Goal: Task Accomplishment & Management: Use online tool/utility

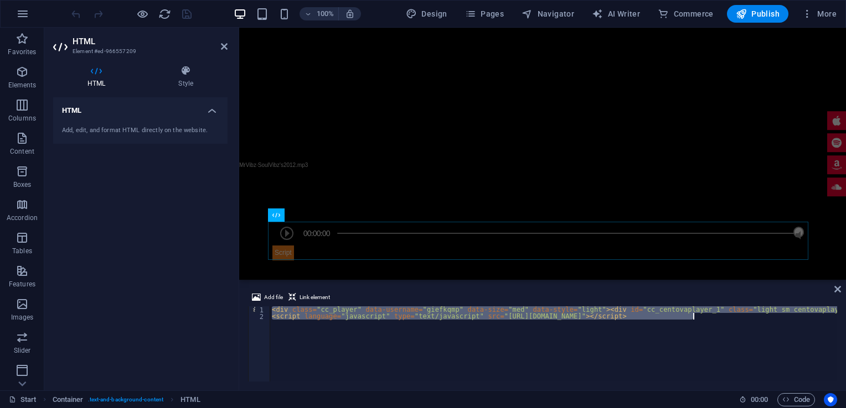
click at [301, 313] on div "< div class = "cc_player" data-username = "giefkqmp" data-size = "med" data-sty…" at bounding box center [553, 344] width 567 height 75
type textarea "<div class="cc_player" data-username="giefkqmp" data-size="med" data-style="lig…"
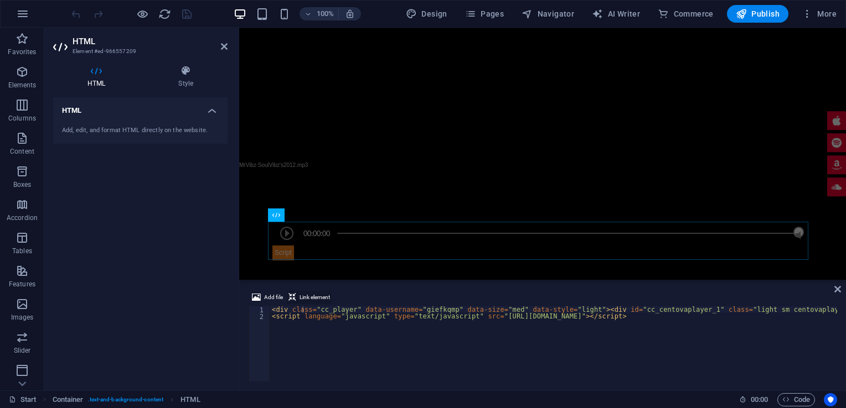
click at [306, 297] on span "Link element" at bounding box center [314, 297] width 30 height 13
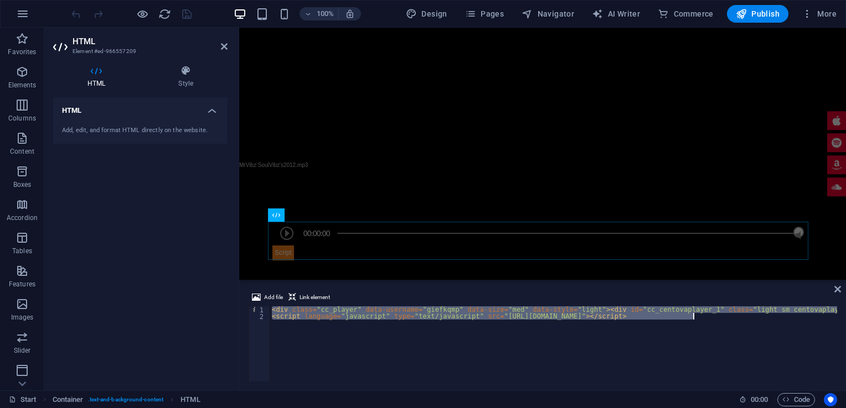
drag, startPoint x: 271, startPoint y: 309, endPoint x: 697, endPoint y: 322, distance: 425.8
click at [285, 59] on icon at bounding box center [285, 59] width 6 height 12
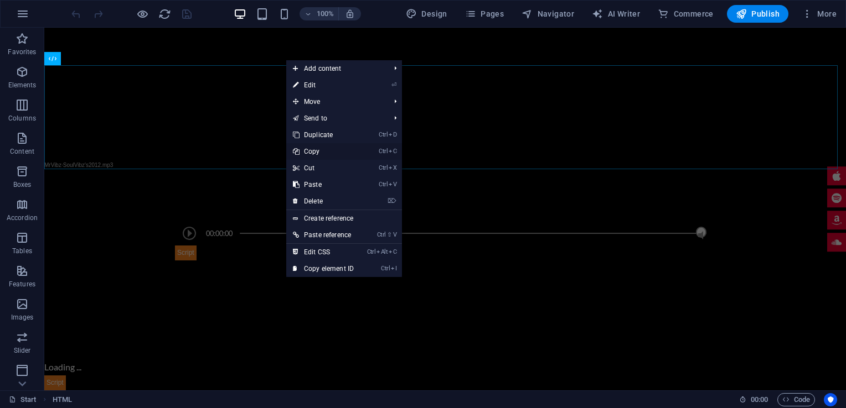
click at [315, 152] on link "Ctrl C Copy" at bounding box center [323, 151] width 74 height 17
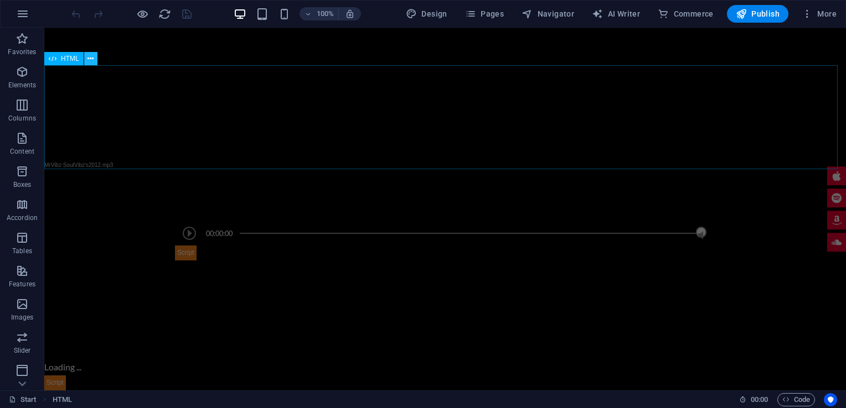
click at [91, 61] on icon at bounding box center [90, 59] width 6 height 12
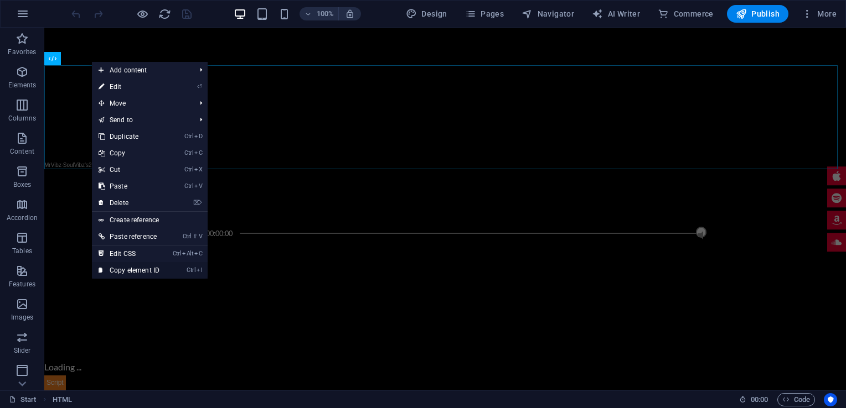
click at [133, 268] on link "Ctrl I Copy element ID" at bounding box center [129, 270] width 74 height 17
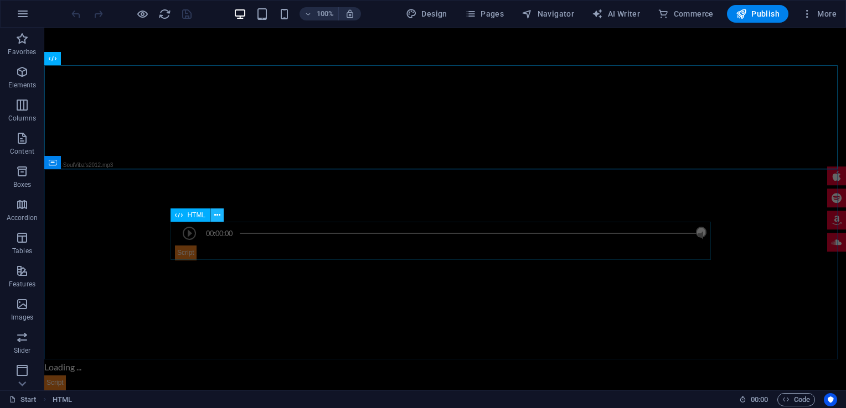
click at [219, 215] on icon at bounding box center [217, 216] width 6 height 12
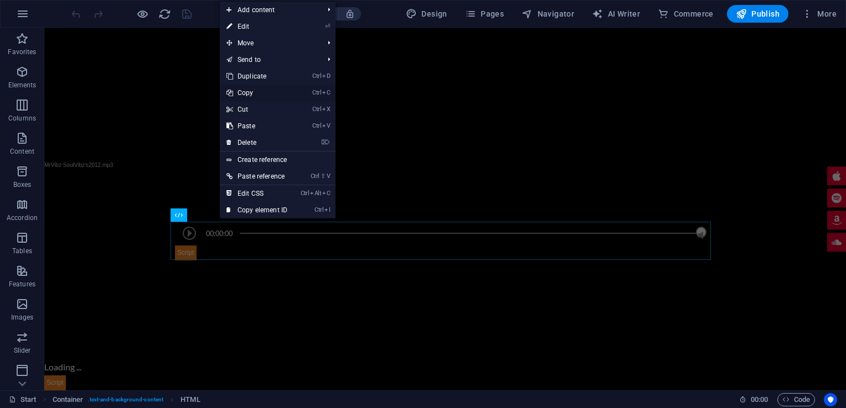
click at [251, 92] on link "Ctrl C Copy" at bounding box center [257, 93] width 74 height 17
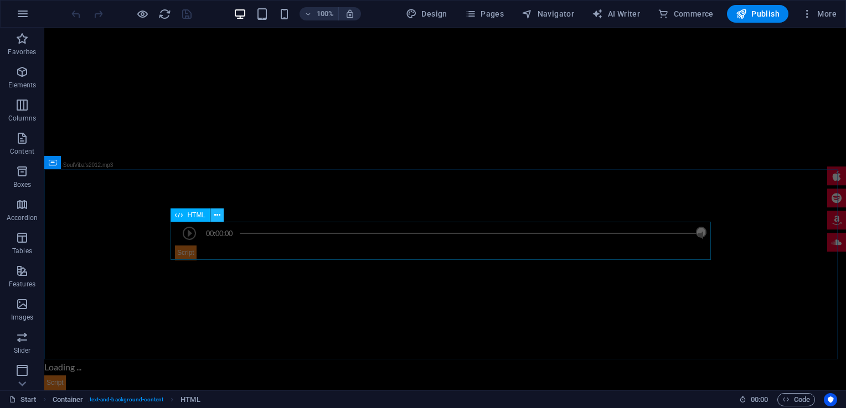
click at [218, 216] on icon at bounding box center [217, 216] width 6 height 12
click at [195, 216] on span "HTML" at bounding box center [196, 215] width 18 height 7
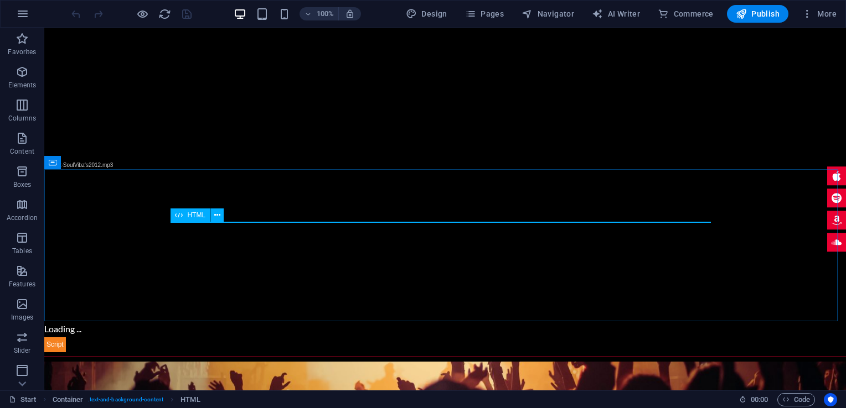
click at [195, 216] on span "HTML" at bounding box center [196, 215] width 18 height 7
click at [219, 215] on icon at bounding box center [220, 216] width 6 height 12
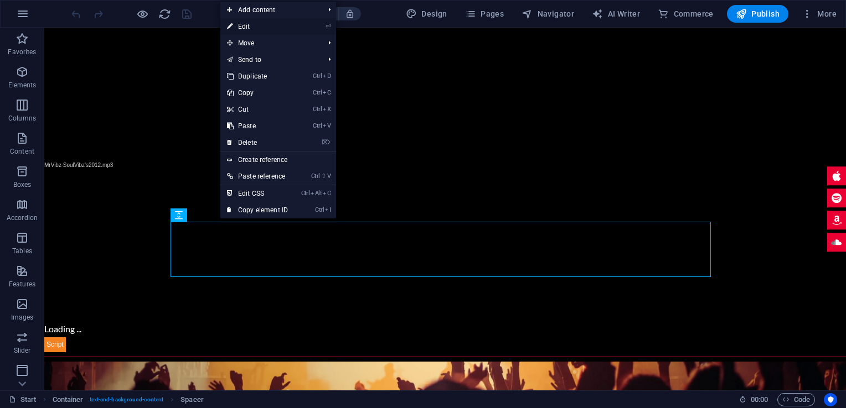
click at [251, 25] on link "⏎ Edit" at bounding box center [257, 26] width 74 height 17
select select "px"
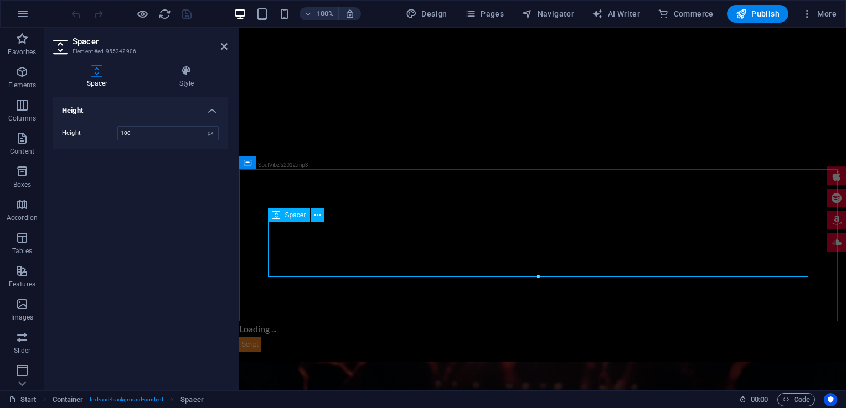
click at [292, 216] on span "Spacer" at bounding box center [294, 215] width 21 height 7
click at [276, 214] on icon at bounding box center [276, 215] width 8 height 13
click at [318, 215] on icon at bounding box center [317, 216] width 6 height 12
click at [154, 266] on div "Height Height 100 px rem vh vw" at bounding box center [140, 239] width 174 height 284
click at [226, 46] on icon at bounding box center [224, 46] width 7 height 9
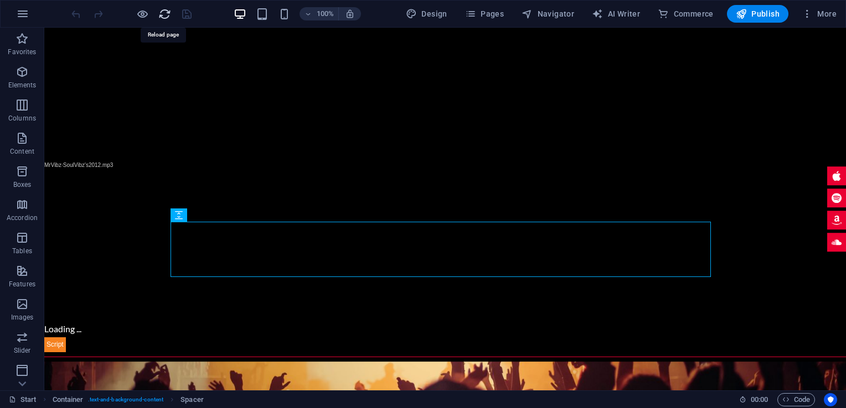
click at [167, 12] on icon "reload" at bounding box center [164, 14] width 13 height 13
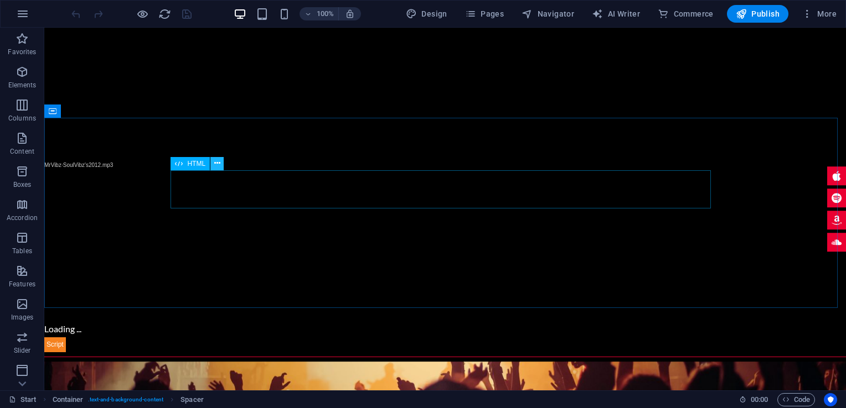
click at [213, 162] on button at bounding box center [216, 163] width 13 height 13
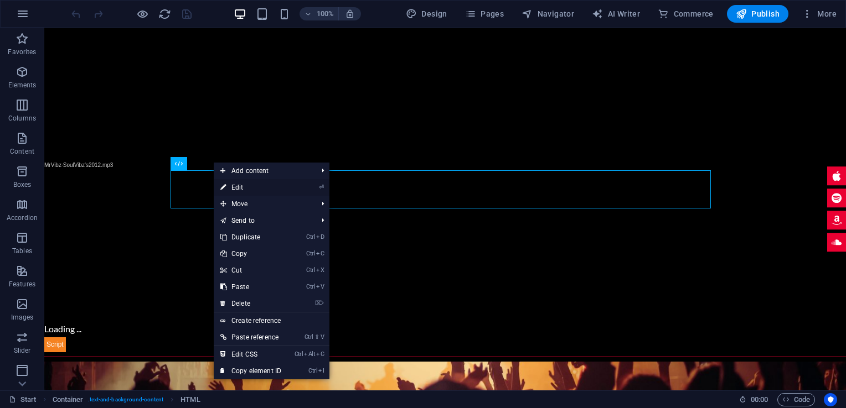
click at [240, 185] on link "⏎ Edit" at bounding box center [251, 187] width 74 height 17
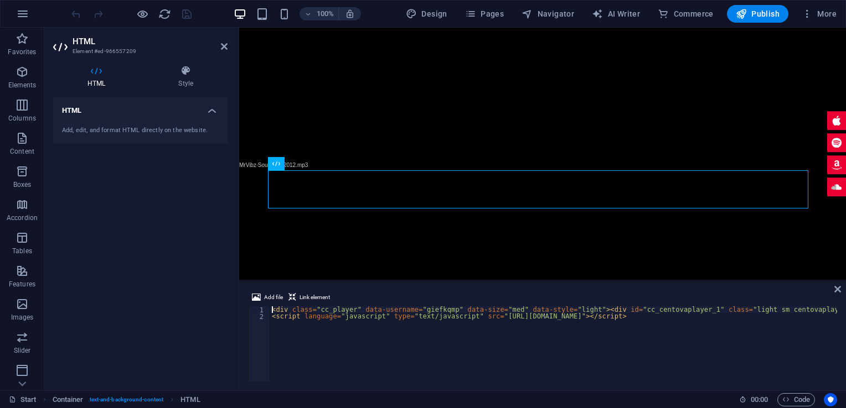
drag, startPoint x: 270, startPoint y: 311, endPoint x: 478, endPoint y: 304, distance: 208.8
click at [478, 304] on div "Add file Link element <div class="cc_player" data-username="giefkqmp" data-size…" at bounding box center [542, 336] width 589 height 91
drag, startPoint x: 697, startPoint y: 322, endPoint x: 820, endPoint y: 314, distance: 123.1
type textarea "<script language="javascript" type="text/javascript" src="[URL][DOMAIN_NAME]"><…"
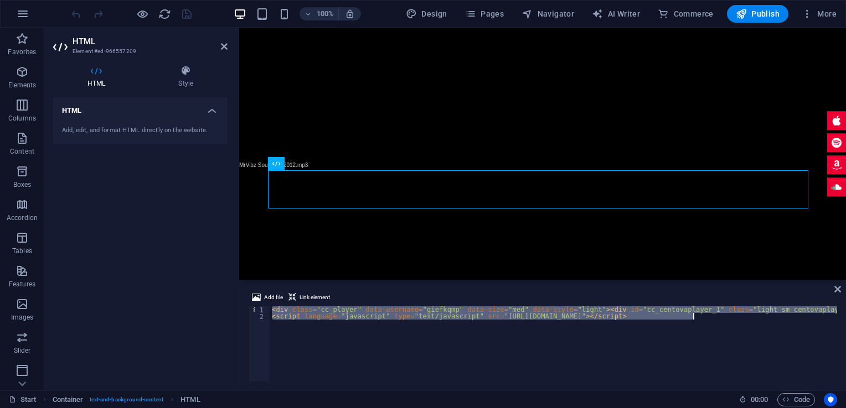
drag, startPoint x: 271, startPoint y: 310, endPoint x: 703, endPoint y: 318, distance: 432.3
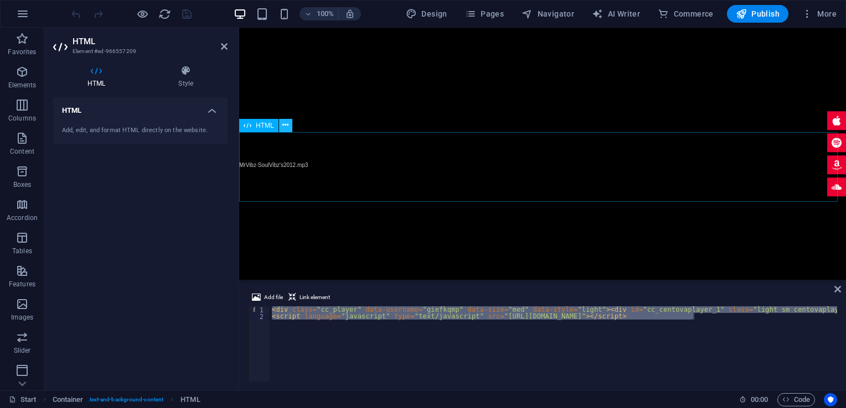
click at [284, 121] on icon at bounding box center [285, 126] width 6 height 12
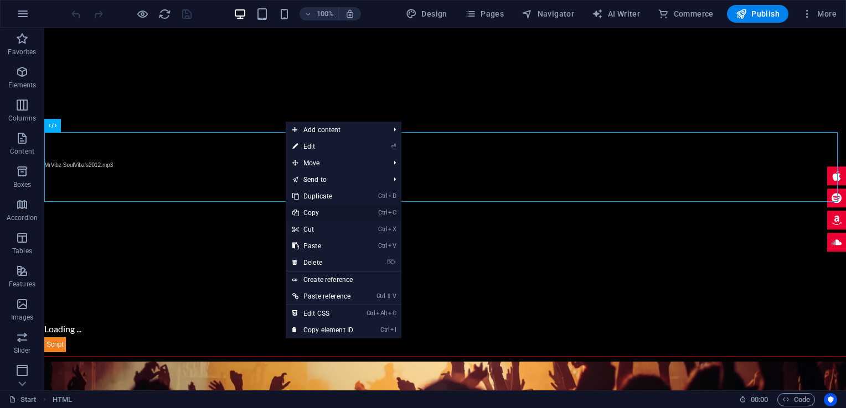
click at [315, 212] on link "Ctrl C Copy" at bounding box center [323, 213] width 74 height 17
